Goal: Navigation & Orientation: Find specific page/section

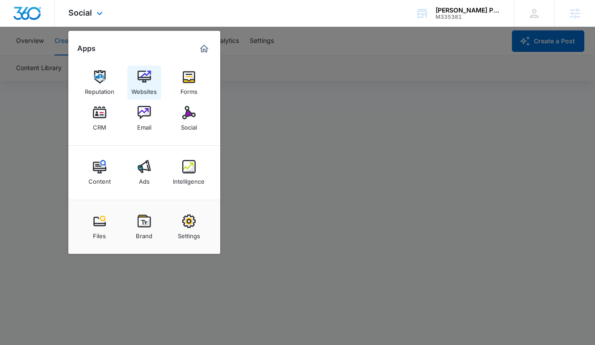
click at [141, 80] on img at bounding box center [144, 76] width 13 height 13
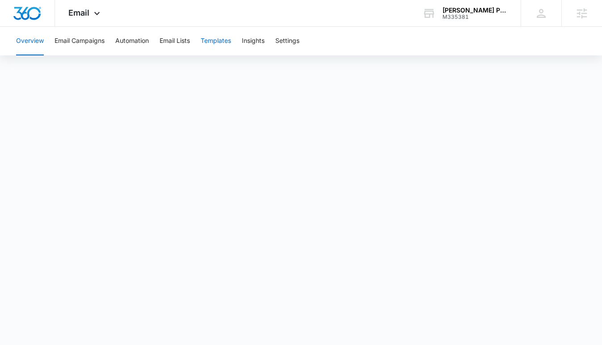
click at [211, 42] on button "Templates" at bounding box center [216, 41] width 30 height 29
click at [32, 41] on button "Overview" at bounding box center [30, 41] width 28 height 29
click at [90, 17] on div "Email Apps Reputation Websites Forms CRM Email Social Content Ads Intelligence …" at bounding box center [85, 13] width 61 height 26
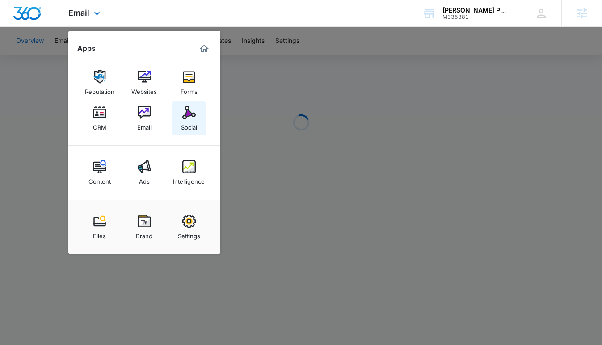
click at [192, 118] on img at bounding box center [188, 112] width 13 height 13
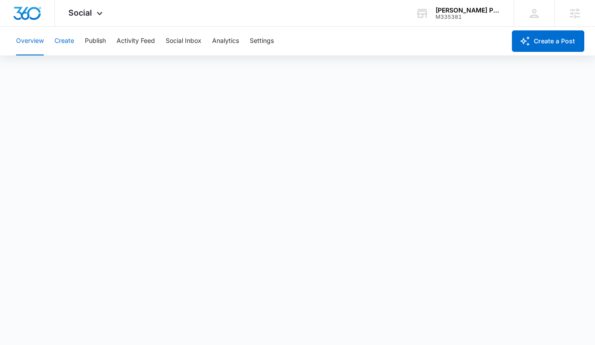
click at [58, 40] on button "Create" at bounding box center [65, 41] width 20 height 29
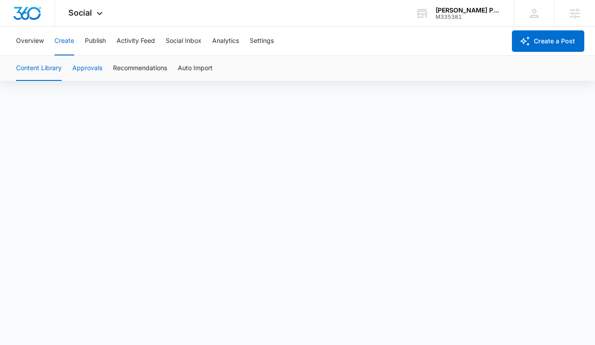
click at [91, 68] on button "Approvals" at bounding box center [87, 68] width 30 height 25
click at [22, 62] on button "Content Library" at bounding box center [39, 68] width 46 height 25
click at [94, 44] on button "Publish" at bounding box center [95, 41] width 21 height 29
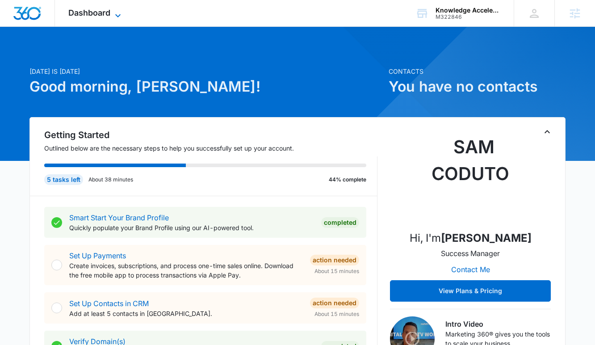
click at [91, 17] on span "Dashboard" at bounding box center [89, 12] width 42 height 9
